Goal: Find specific page/section: Find specific page/section

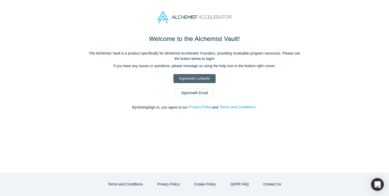
click at [190, 76] on link "Sign In with LinkedIn" at bounding box center [194, 78] width 42 height 9
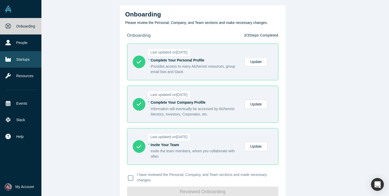
click at [22, 59] on link "Startups" at bounding box center [20, 59] width 41 height 16
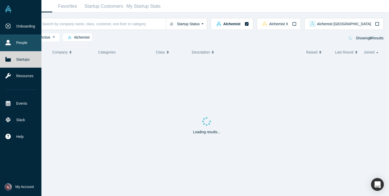
click at [11, 43] on link "People" at bounding box center [20, 42] width 41 height 16
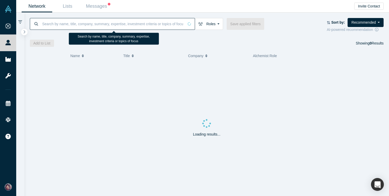
click at [78, 23] on input at bounding box center [113, 24] width 142 height 12
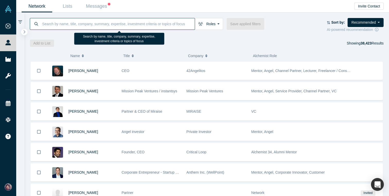
click at [95, 23] on input at bounding box center [118, 24] width 153 height 12
paste input "Bandyopadhyay, Arijit"
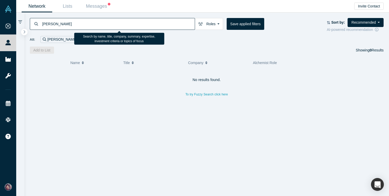
click at [69, 24] on input "Bandyopadhyay, Arijit" at bounding box center [118, 24] width 153 height 12
drag, startPoint x: 69, startPoint y: 24, endPoint x: 42, endPoint y: 24, distance: 26.7
click at [42, 24] on input "Bandyopadhyay, Arijit" at bounding box center [118, 24] width 153 height 12
type input "Arijit Bandyopadhyay"
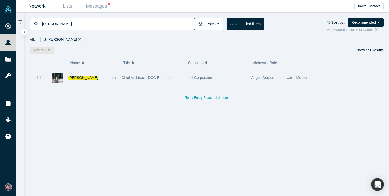
click at [154, 76] on span "Chief Architect - DCG Enterprise" at bounding box center [148, 78] width 52 height 4
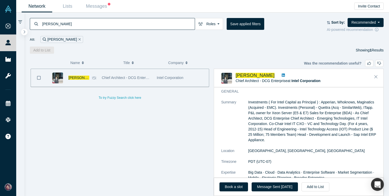
scroll to position [34, 0]
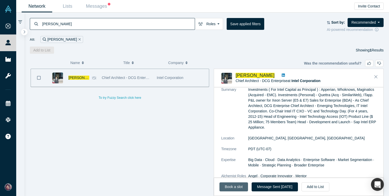
click at [242, 186] on link "Book a slot" at bounding box center [233, 186] width 29 height 9
